Goal: Task Accomplishment & Management: Manage account settings

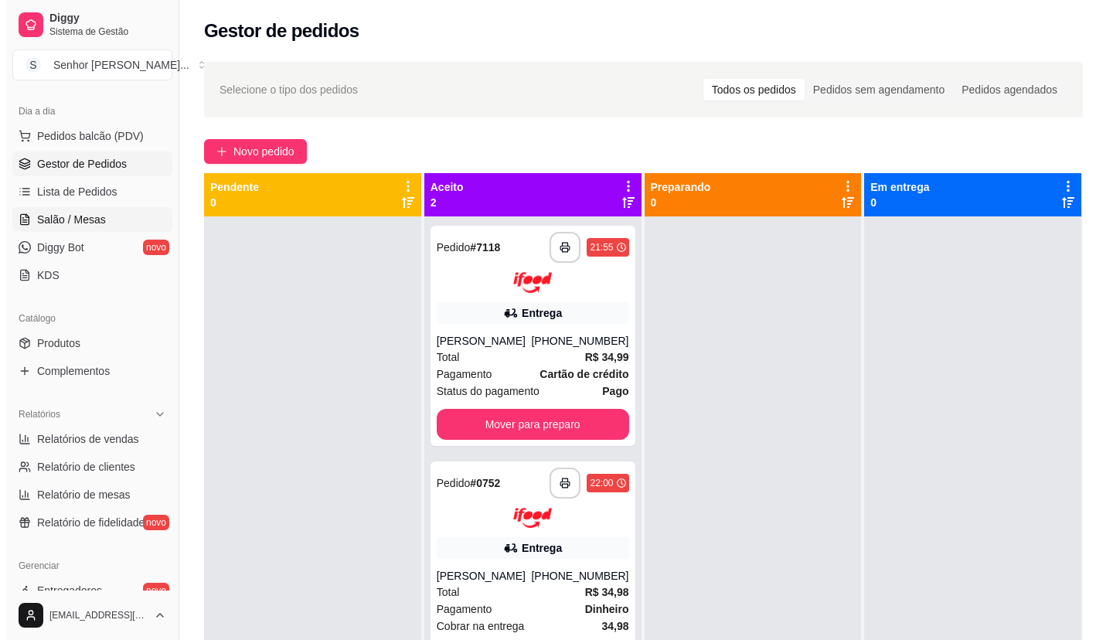
scroll to position [86, 0]
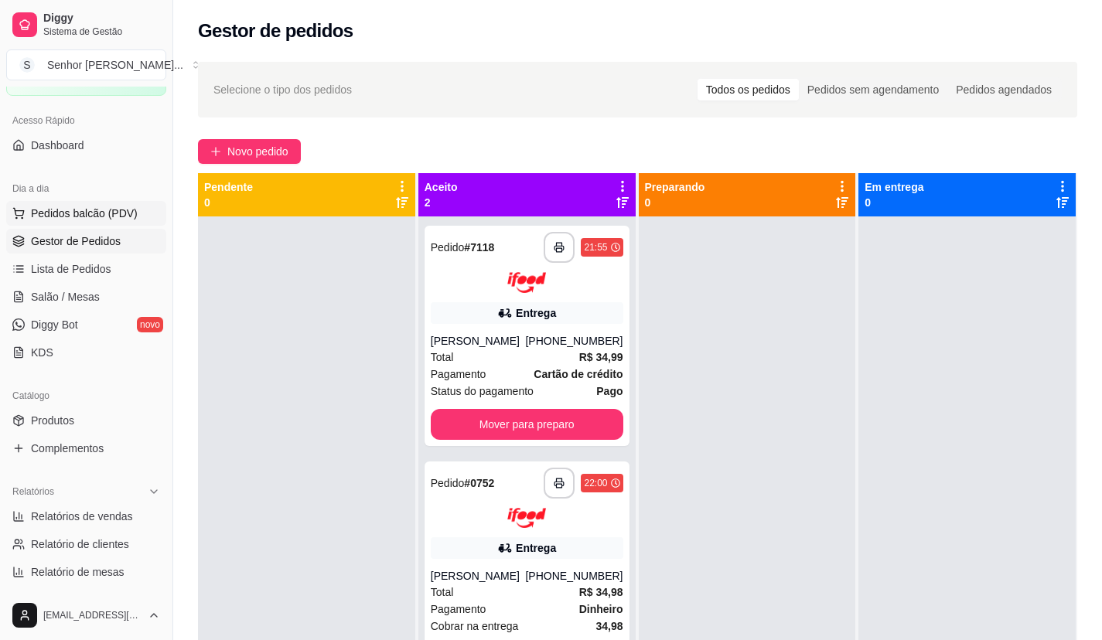
click at [102, 218] on span "Pedidos balcão (PDV)" at bounding box center [84, 213] width 107 height 15
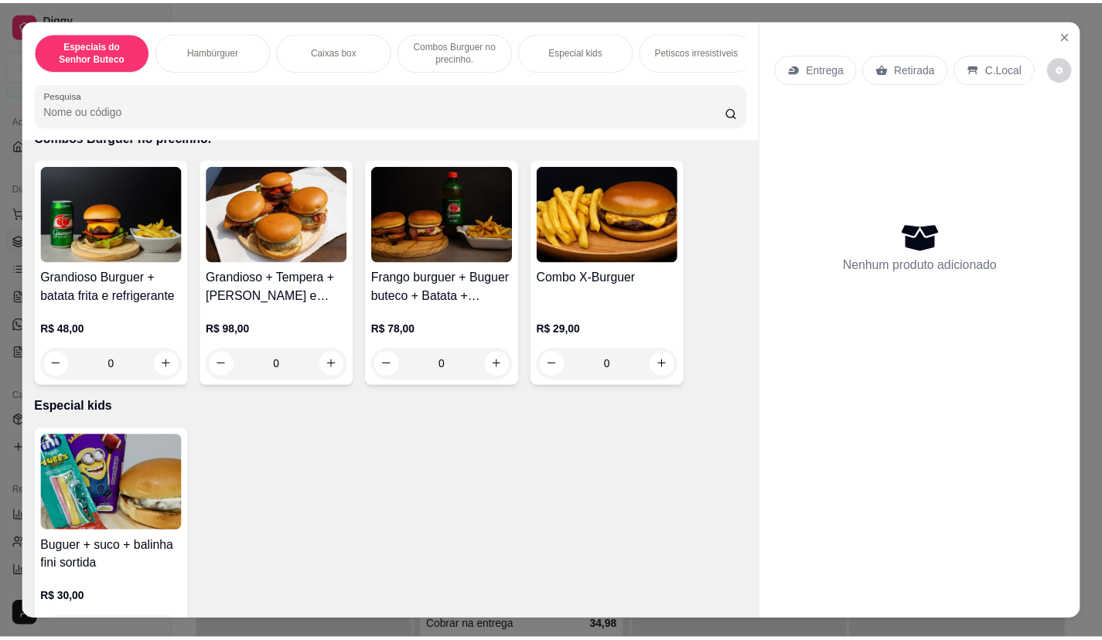
scroll to position [1314, 0]
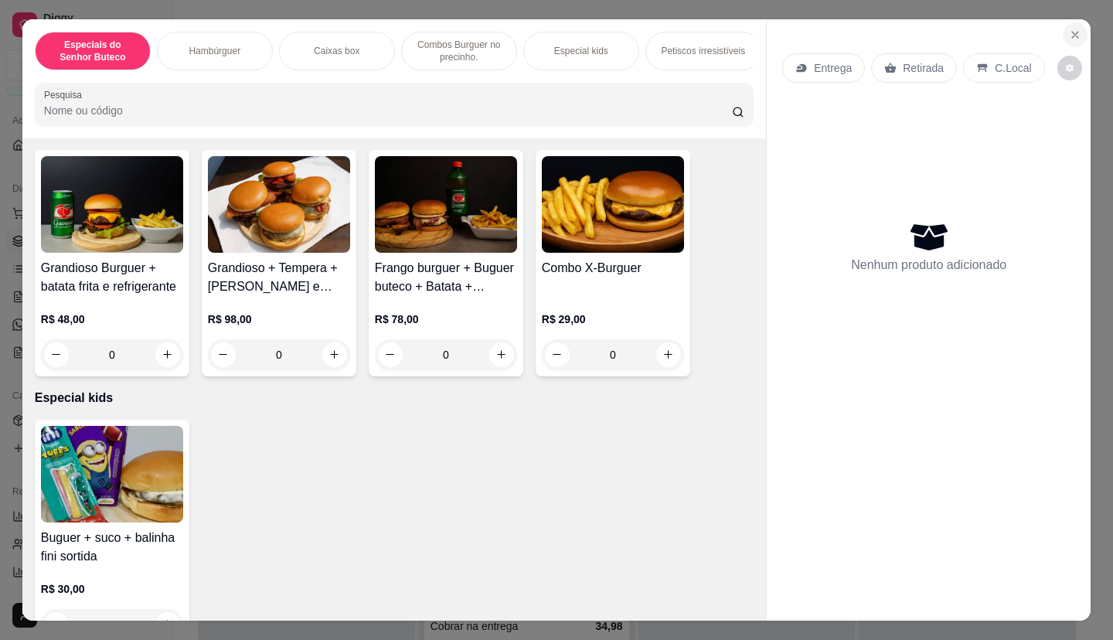
click at [1069, 33] on icon "Close" at bounding box center [1075, 35] width 12 height 12
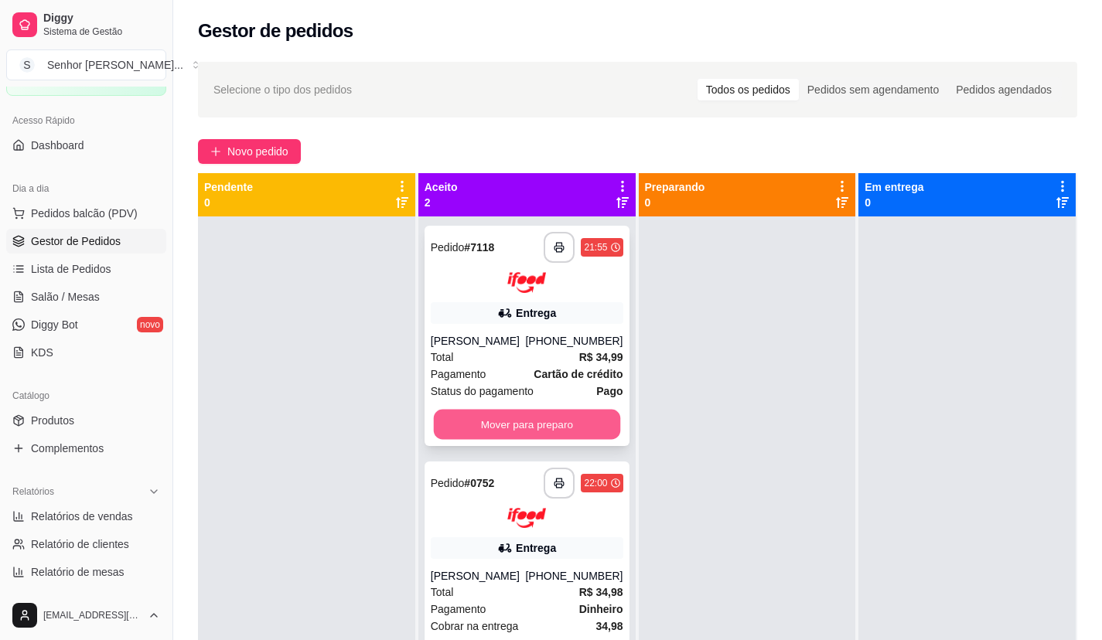
click at [567, 414] on button "Mover para preparo" at bounding box center [526, 424] width 186 height 30
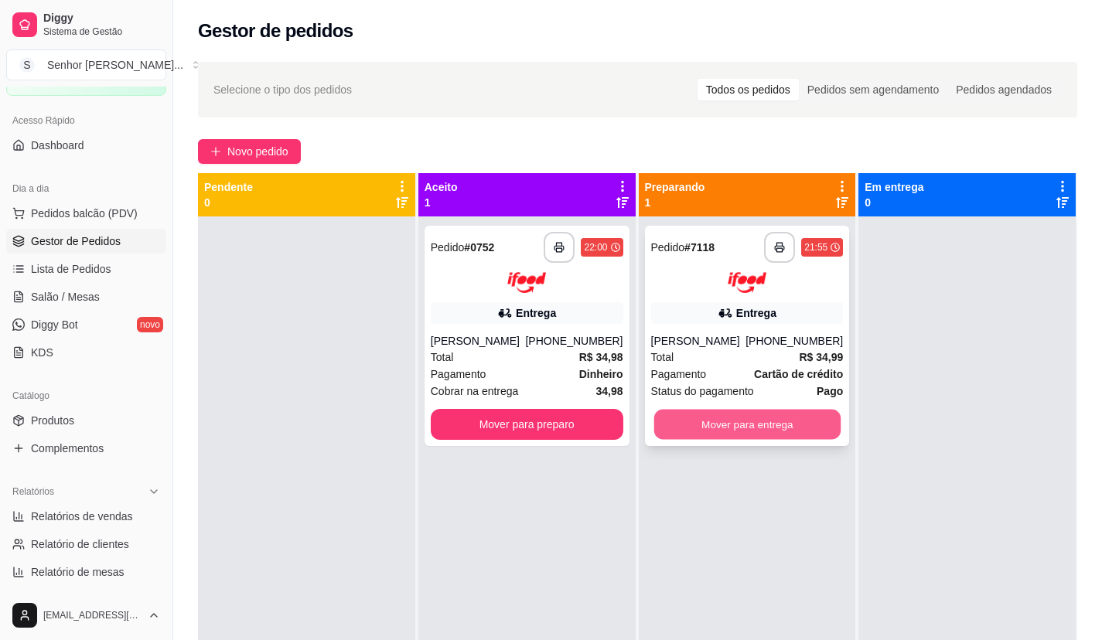
click at [721, 425] on button "Mover para entrega" at bounding box center [746, 424] width 186 height 30
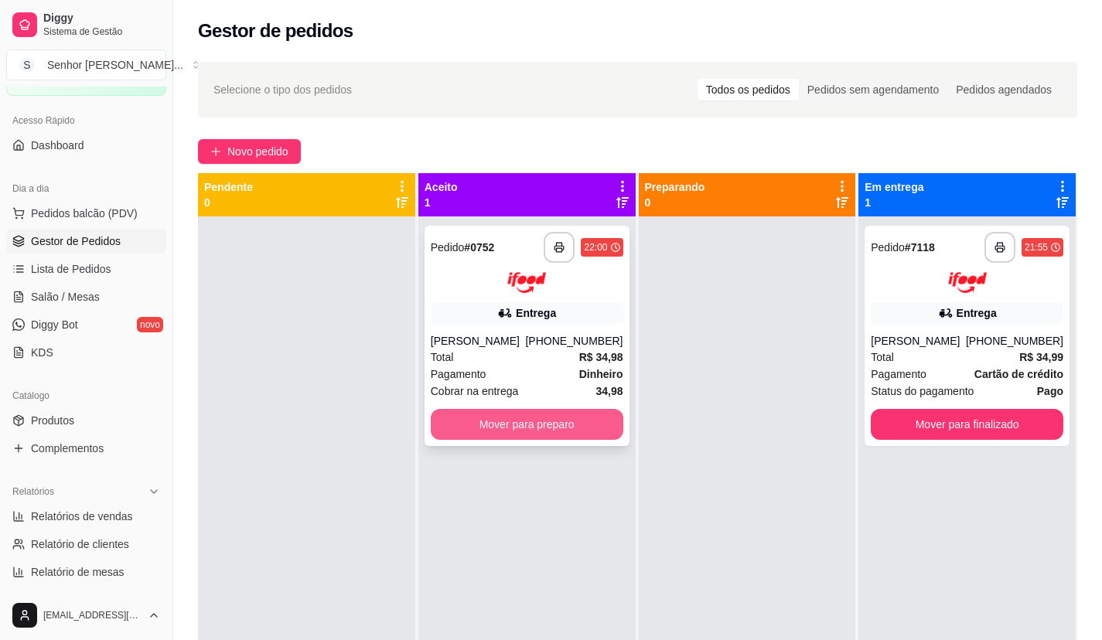
click at [587, 421] on button "Mover para preparo" at bounding box center [527, 424] width 193 height 31
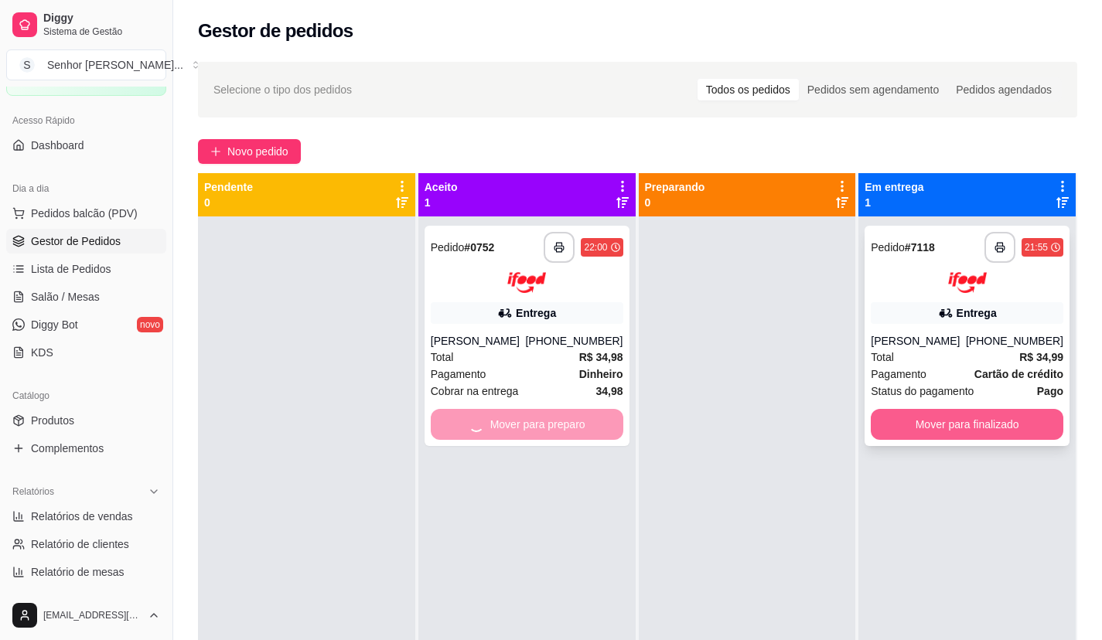
click at [973, 419] on button "Mover para finalizado" at bounding box center [967, 424] width 193 height 31
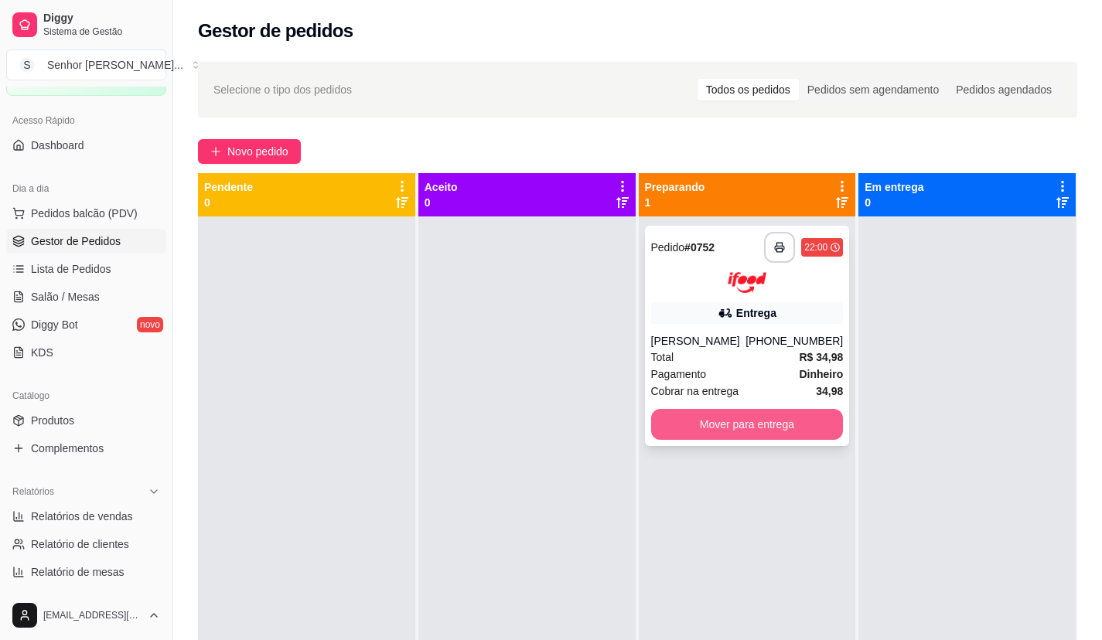
click at [757, 414] on button "Mover para entrega" at bounding box center [747, 424] width 193 height 31
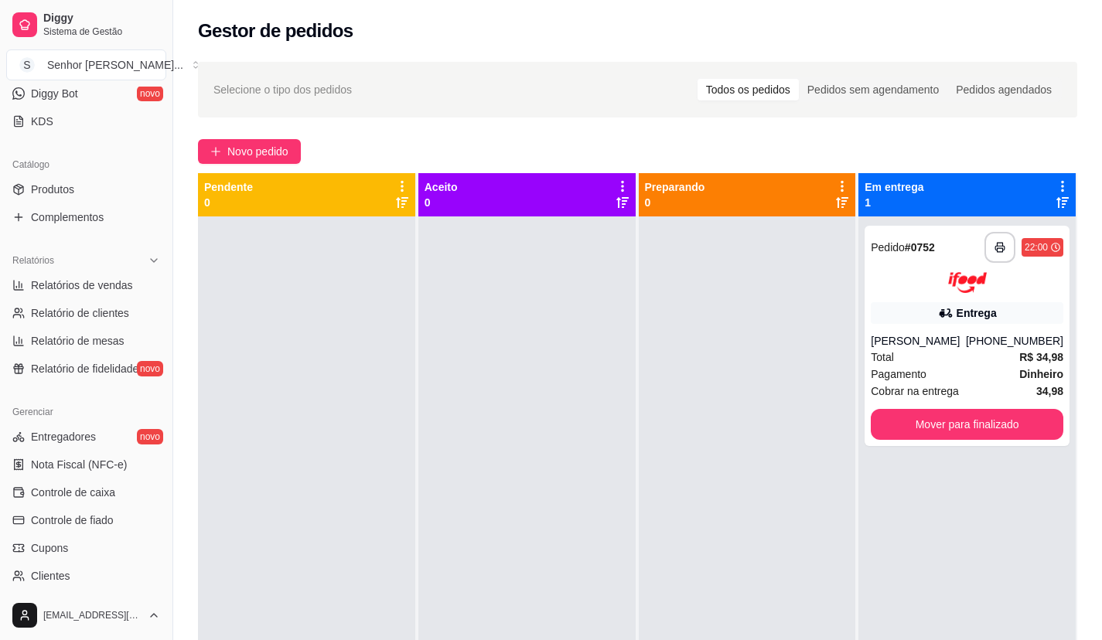
scroll to position [318, 0]
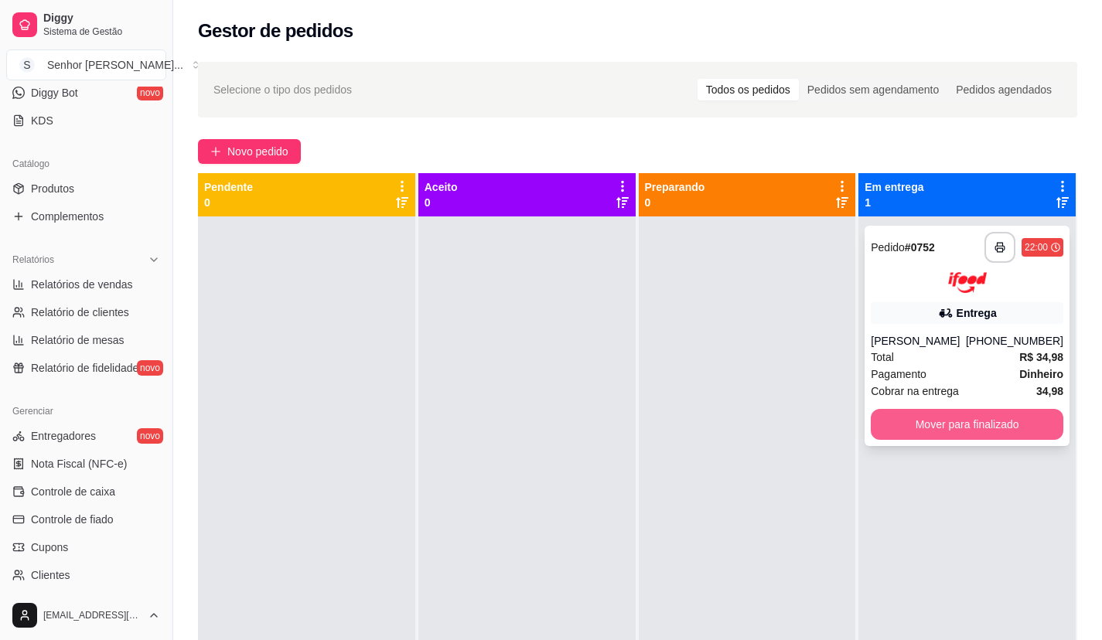
click at [936, 426] on button "Mover para finalizado" at bounding box center [967, 424] width 193 height 31
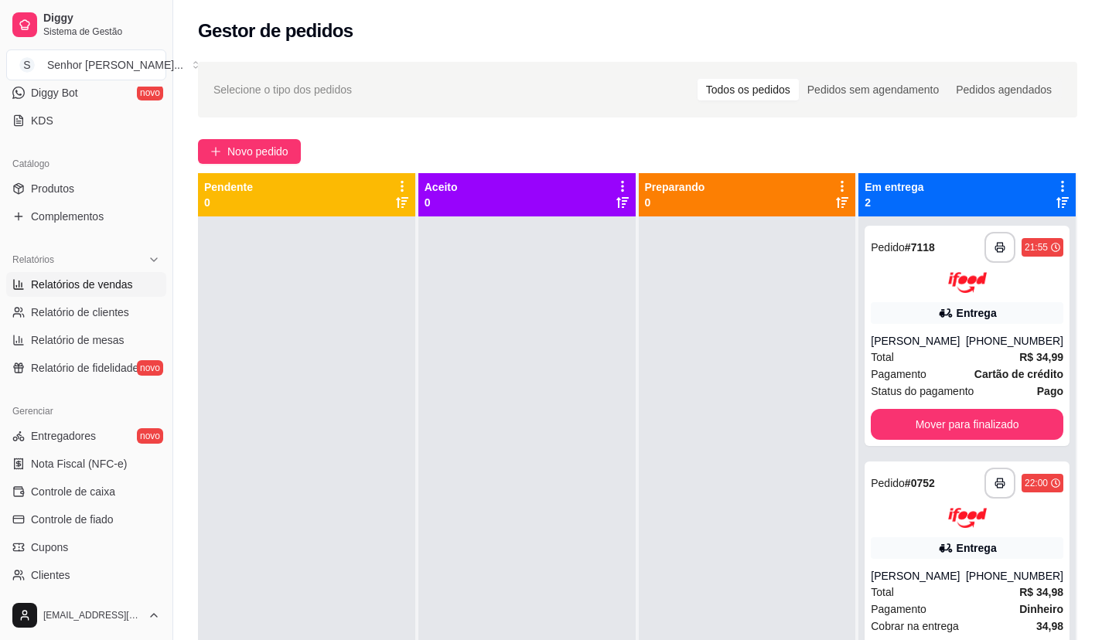
click at [80, 285] on span "Relatórios de vendas" at bounding box center [82, 284] width 102 height 15
select select "ALL"
select select "0"
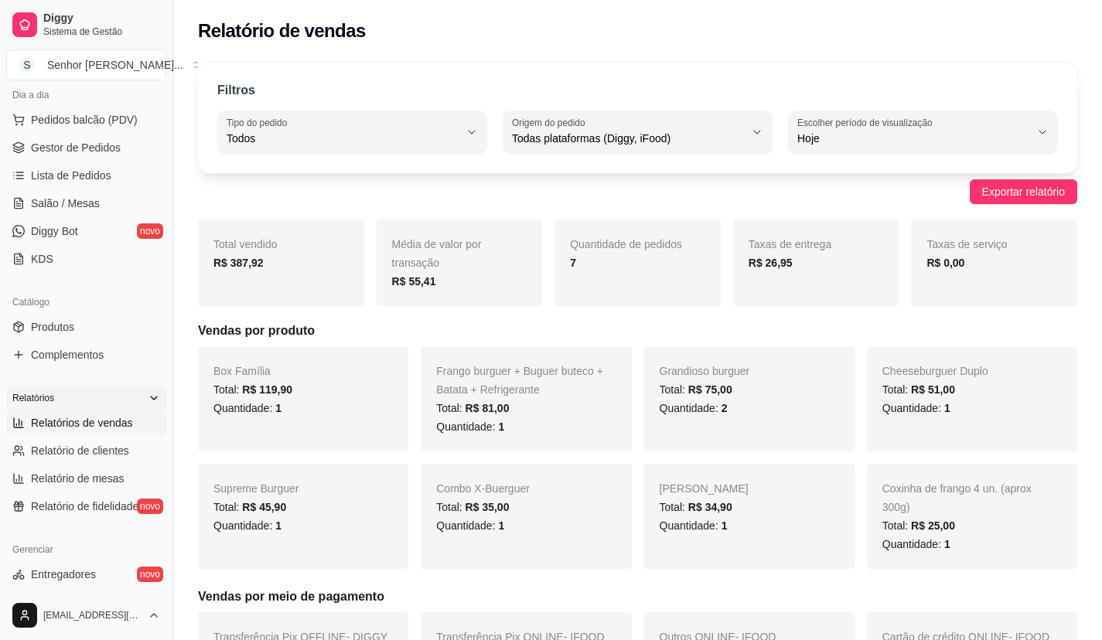
scroll to position [163, 0]
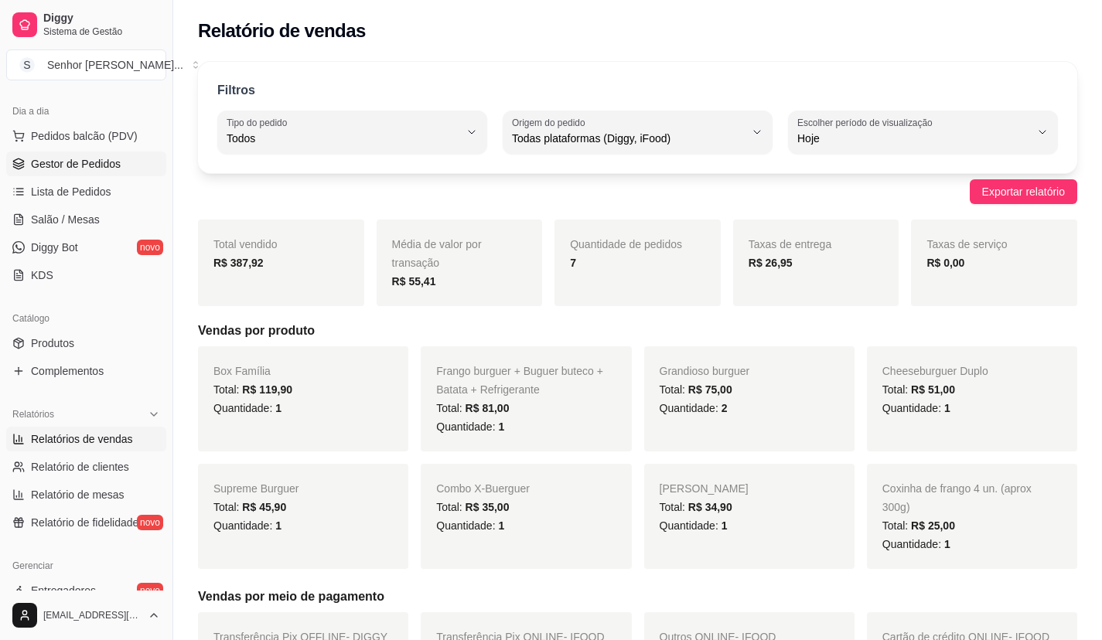
click at [104, 162] on span "Gestor de Pedidos" at bounding box center [76, 163] width 90 height 15
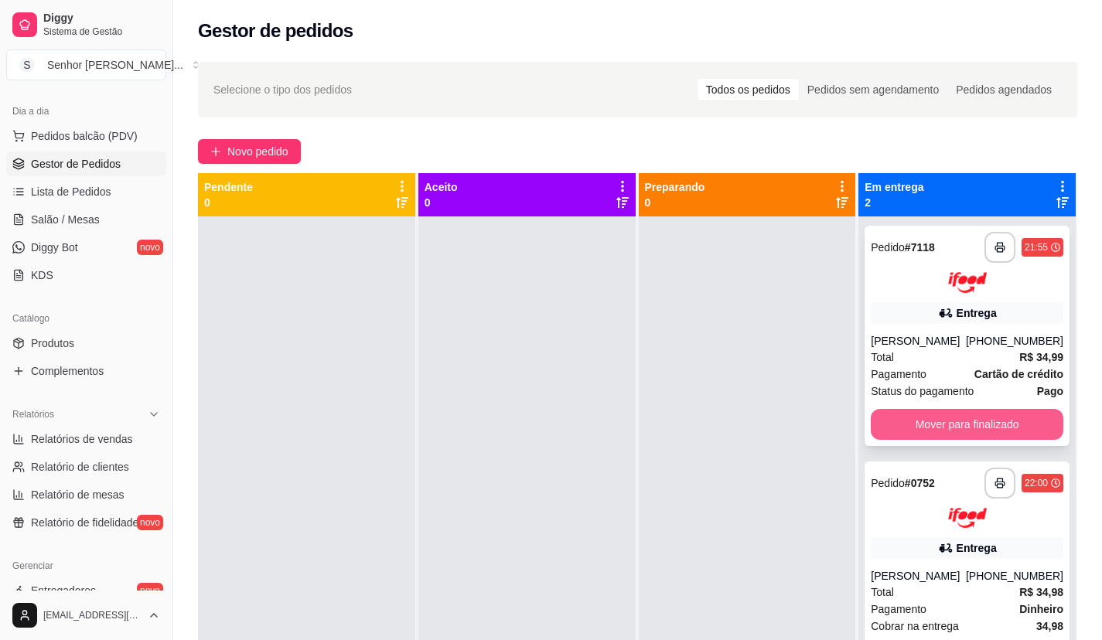
click at [1007, 418] on button "Mover para finalizado" at bounding box center [967, 424] width 193 height 31
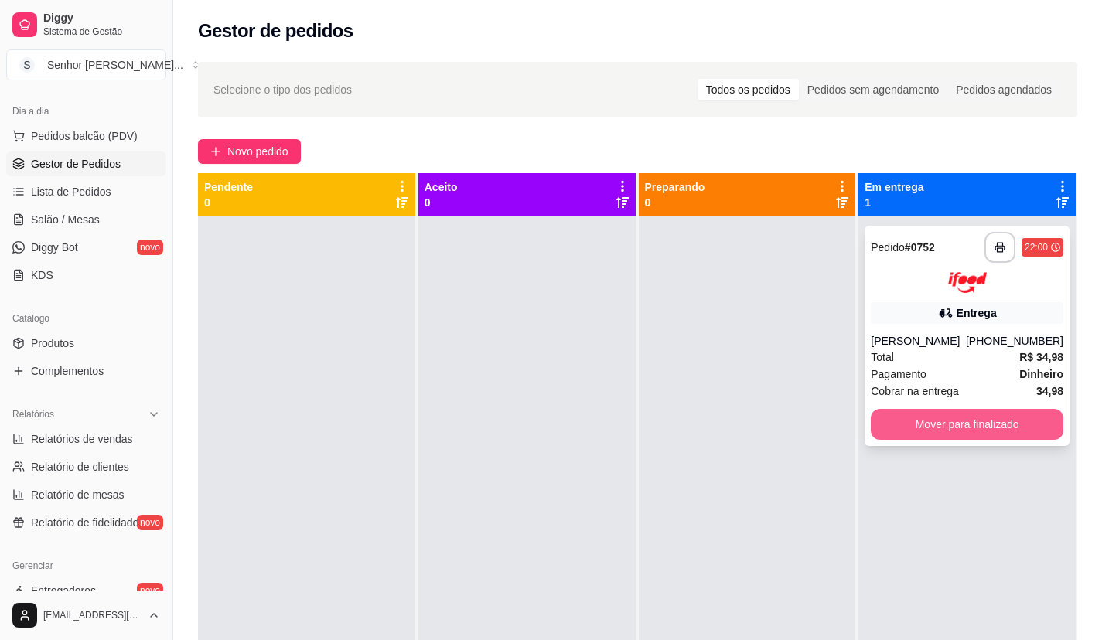
click at [1007, 421] on button "Mover para finalizado" at bounding box center [967, 424] width 193 height 31
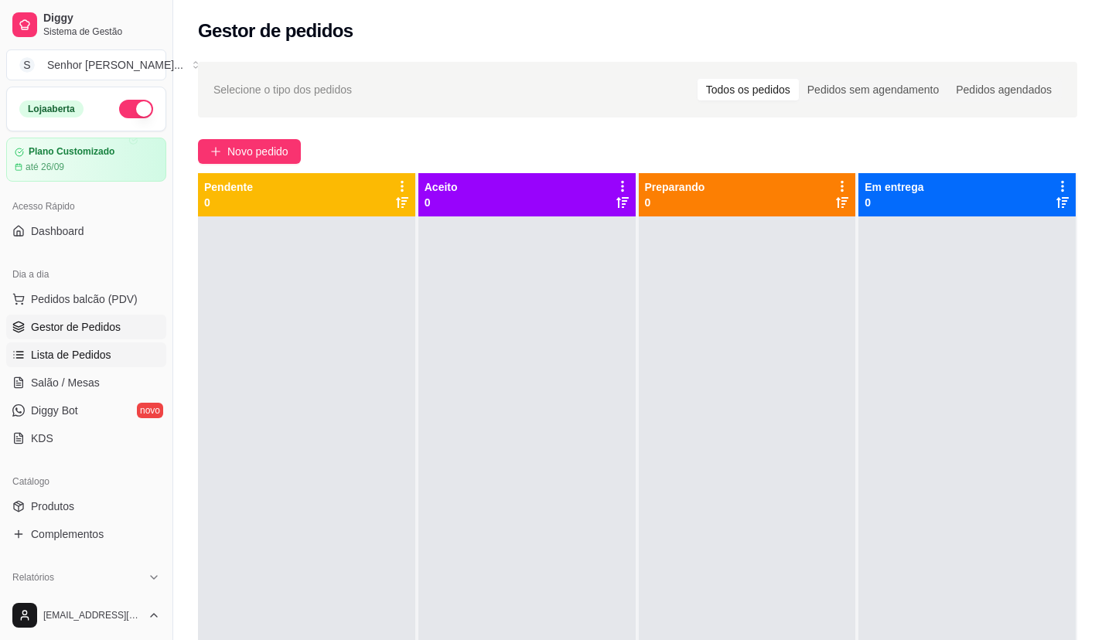
scroll to position [155, 0]
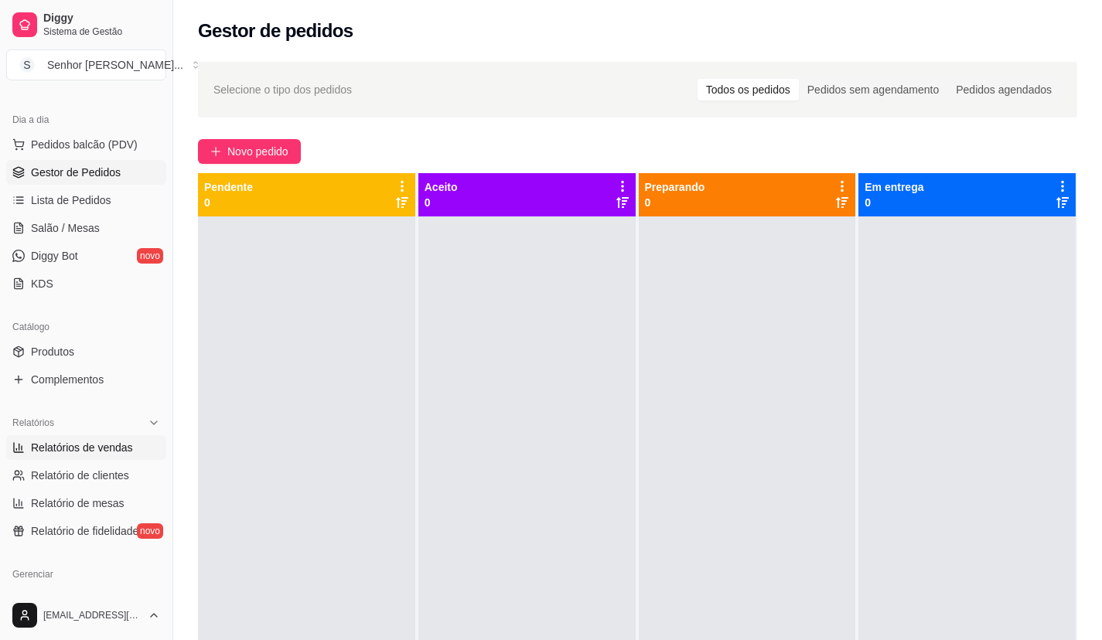
click at [105, 447] on span "Relatórios de vendas" at bounding box center [82, 447] width 102 height 15
select select "ALL"
select select "0"
